Goal: Task Accomplishment & Management: Manage account settings

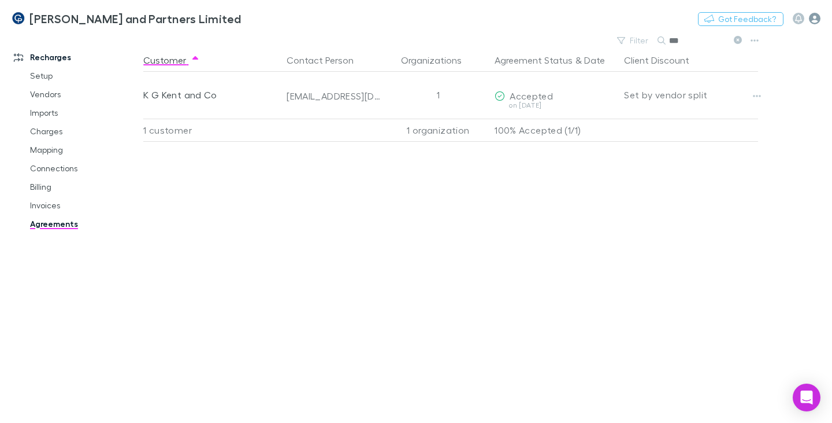
click at [811, 22] on icon "button" at bounding box center [815, 19] width 12 height 12
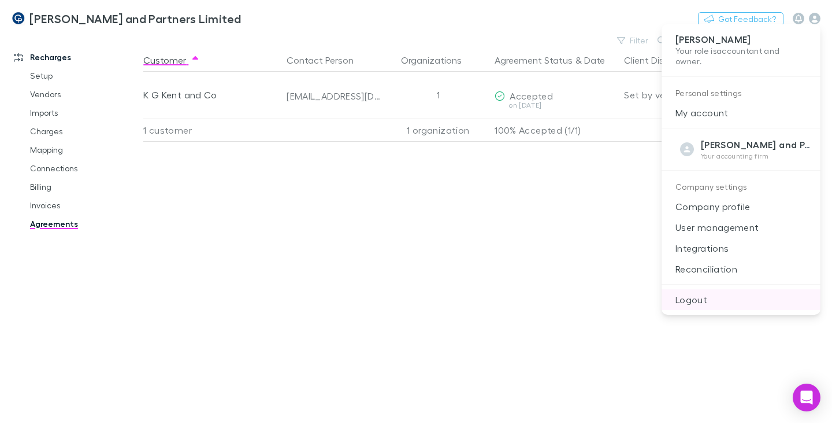
click at [700, 299] on p "Logout" at bounding box center [741, 299] width 159 height 21
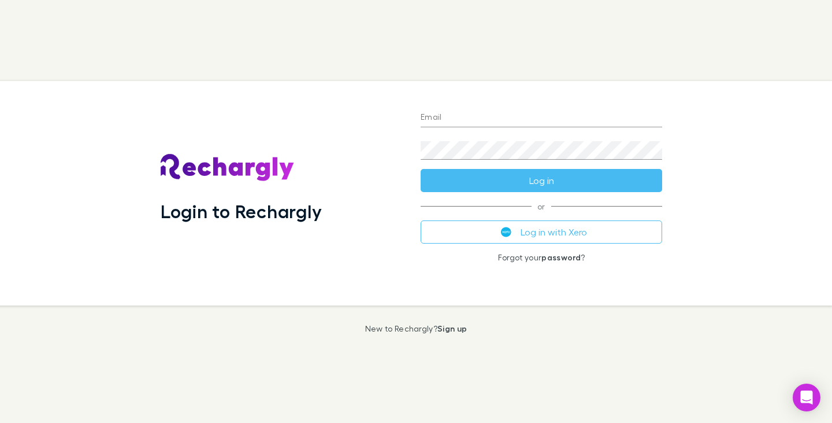
type input "**********"
